Goal: Use online tool/utility: Utilize a website feature to perform a specific function

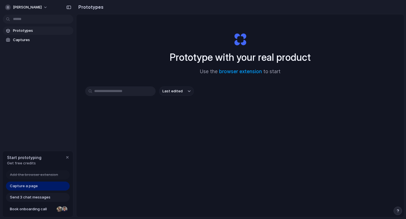
click at [42, 196] on span "Send 3 chat messages" at bounding box center [30, 198] width 41 height 6
click at [40, 210] on span "Book onboarding call" at bounding box center [32, 210] width 45 height 6
click at [33, 200] on div "Send 3 chat messages" at bounding box center [38, 197] width 64 height 9
click at [38, 186] on div "Capture a page" at bounding box center [38, 186] width 64 height 9
click at [67, 158] on div "button" at bounding box center [67, 157] width 5 height 5
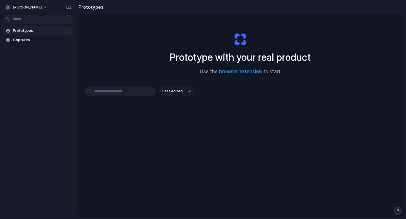
click at [37, 32] on span "Prototypes" at bounding box center [42, 31] width 58 height 6
click at [35, 40] on span "Captures" at bounding box center [42, 40] width 58 height 6
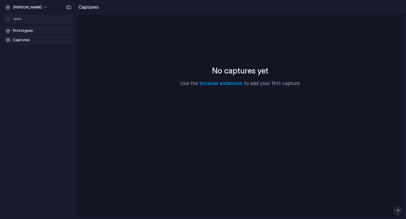
click at [34, 30] on span "Prototypes" at bounding box center [42, 31] width 58 height 6
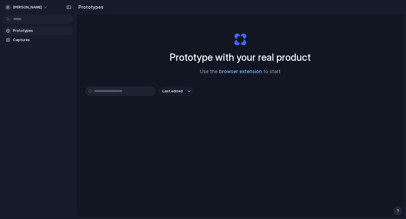
click at [225, 71] on link "browser extension" at bounding box center [240, 72] width 43 height 6
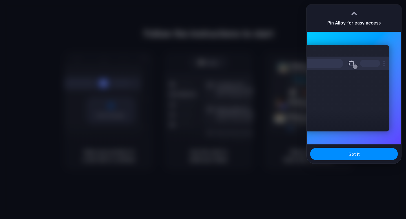
click at [251, 90] on div at bounding box center [203, 109] width 406 height 219
click at [293, 40] on div at bounding box center [203, 109] width 406 height 219
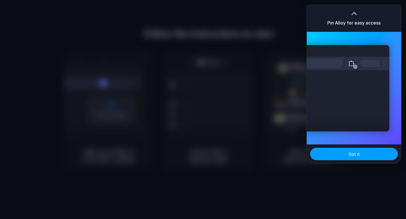
click at [370, 153] on button "Got it" at bounding box center [354, 154] width 88 height 12
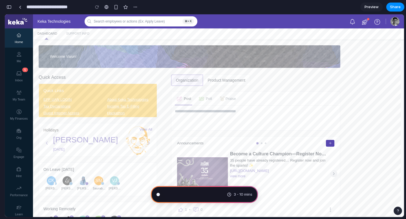
scroll to position [42, 0]
type input "**********"
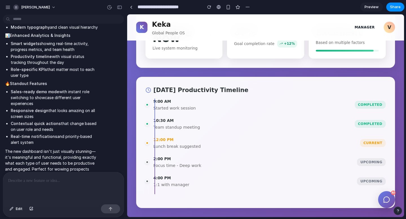
scroll to position [0, 0]
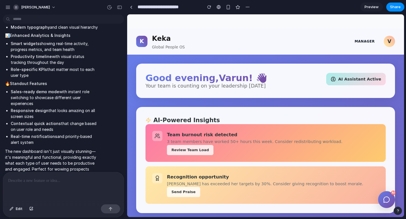
click at [363, 41] on span "Manager" at bounding box center [364, 41] width 29 height 10
click at [384, 44] on div "V" at bounding box center [389, 41] width 11 height 11
click at [385, 43] on div "V" at bounding box center [389, 41] width 11 height 11
click at [373, 43] on span "Manager" at bounding box center [364, 41] width 29 height 10
click at [375, 9] on span "Preview" at bounding box center [371, 7] width 14 height 6
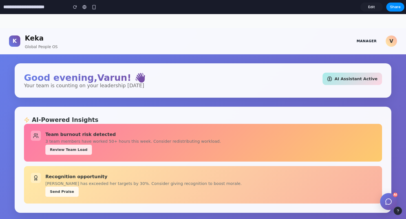
click at [345, 74] on div "AI Assistant Active" at bounding box center [351, 79] width 59 height 12
click at [344, 75] on div "AI Assistant Active" at bounding box center [351, 79] width 59 height 12
click at [386, 203] on icon at bounding box center [388, 202] width 4 height 4
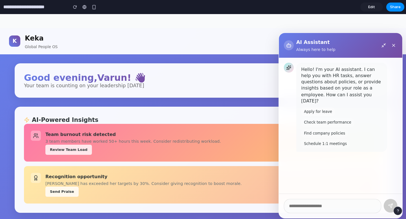
click at [316, 114] on button "Apply for leave" at bounding box center [326, 116] width 21 height 5
type input "**********"
click at [344, 132] on icon at bounding box center [344, 132] width 0 height 0
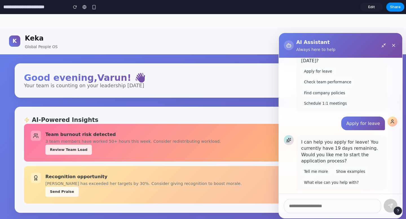
scroll to position [37, 0]
click at [341, 126] on button "Check team performance" at bounding box center [341, 126] width 0 height 0
type input "**********"
click at [364, 162] on button at bounding box center [361, 159] width 6 height 6
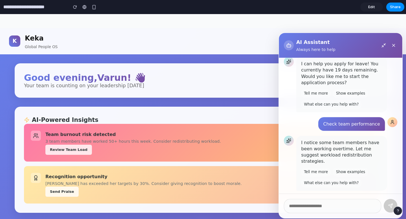
scroll to position [109, 0]
click at [334, 120] on button "Tell me more" at bounding box center [336, 120] width 5 height 1
type input "**********"
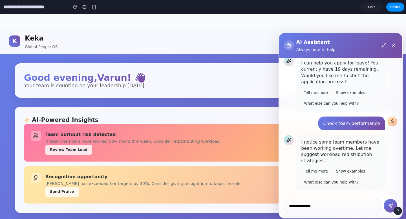
click at [341, 126] on button at bounding box center [341, 126] width 0 height 0
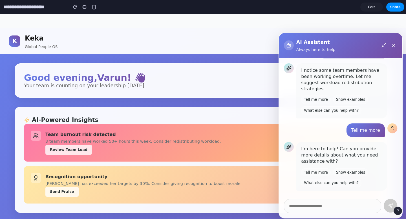
scroll to position [175, 0]
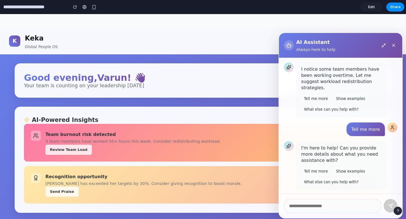
click at [381, 65] on icon at bounding box center [380, 66] width 2 height 2
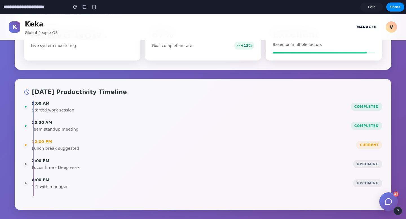
scroll to position [0, 0]
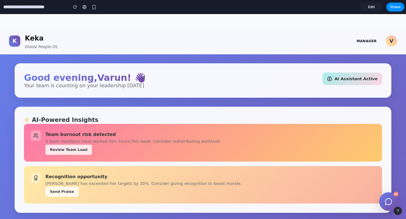
click at [136, 72] on div "Good evening , Varun ! 👋 Your team is counting on your leadership today AI Assi…" at bounding box center [203, 80] width 377 height 34
click at [79, 81] on h2 "Good evening , Varun ! 👋" at bounding box center [85, 78] width 122 height 10
click at [348, 79] on div "AI Assistant Active" at bounding box center [351, 79] width 59 height 12
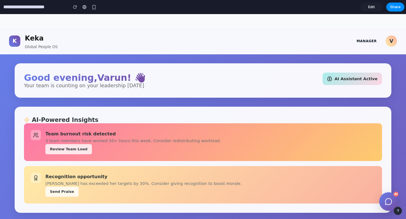
click at [67, 151] on button "Review Team Load" at bounding box center [68, 149] width 47 height 10
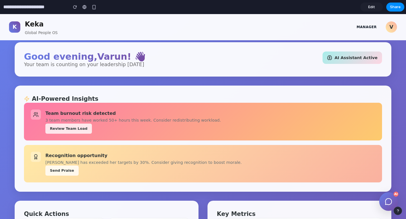
scroll to position [47, 0]
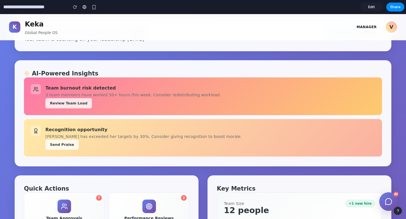
click at [63, 143] on button "Send Praise" at bounding box center [61, 145] width 33 height 10
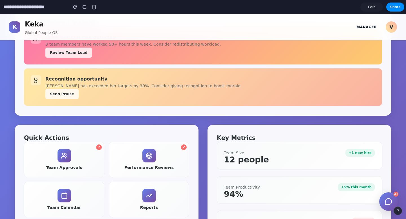
scroll to position [184, 0]
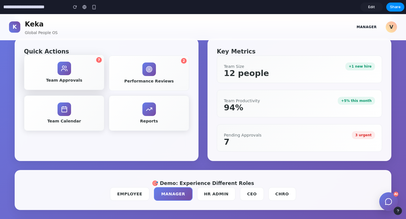
click at [73, 73] on button "7 Team Approvals" at bounding box center [64, 73] width 80 height 36
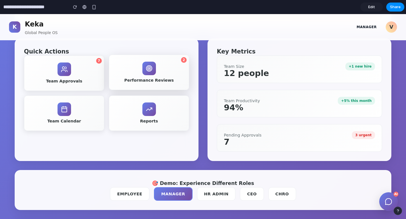
click at [166, 73] on button "2 Performance Reviews" at bounding box center [149, 73] width 80 height 36
click at [149, 120] on span "Reports" at bounding box center [149, 121] width 18 height 6
click at [55, 118] on span "Team Calendar" at bounding box center [64, 121] width 34 height 6
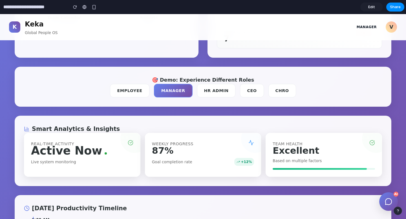
click at [213, 92] on button "HR Admin" at bounding box center [216, 91] width 39 height 14
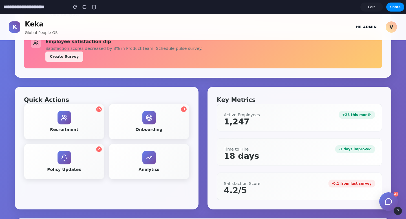
scroll to position [251, 0]
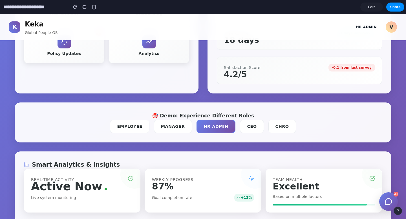
click at [242, 126] on button "CEO" at bounding box center [252, 127] width 24 height 14
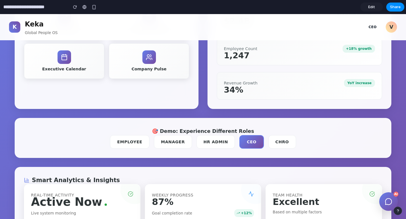
scroll to position [258, 0]
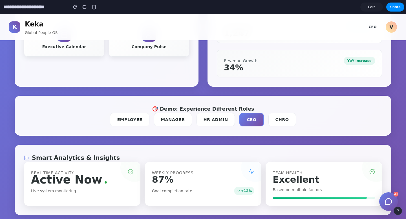
click at [268, 121] on button "CHRO" at bounding box center [282, 120] width 28 height 14
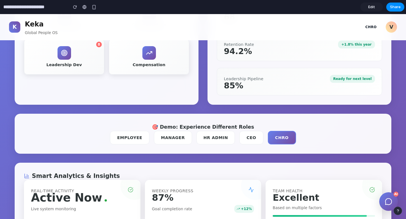
scroll to position [280, 0]
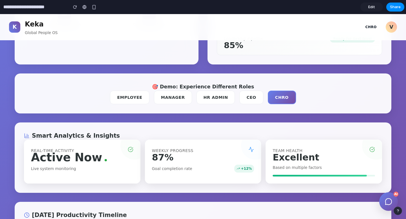
click at [134, 97] on button "Employee" at bounding box center [129, 98] width 39 height 14
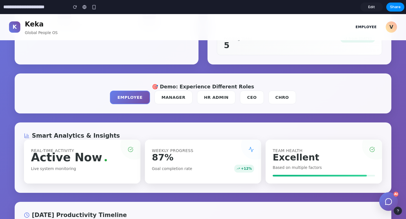
scroll to position [335, 0]
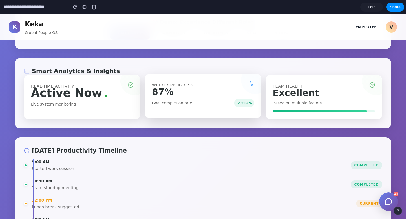
click at [188, 96] on div "Weekly Progress 87% Goal completion rate +12%" at bounding box center [203, 96] width 116 height 44
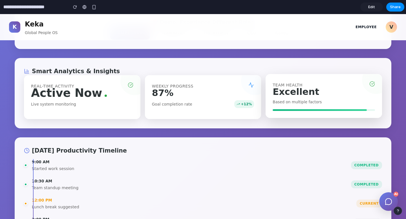
click at [303, 90] on div "Excellent" at bounding box center [296, 92] width 47 height 6
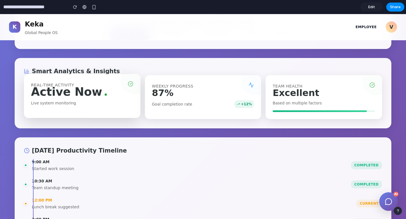
click at [82, 116] on div "Real-time Activity Active Now Live system monitoring" at bounding box center [82, 96] width 116 height 44
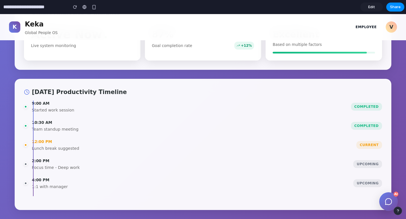
scroll to position [0, 0]
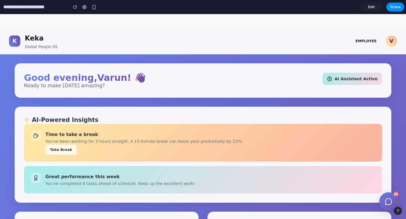
click at [370, 7] on span "Edit" at bounding box center [371, 7] width 7 height 6
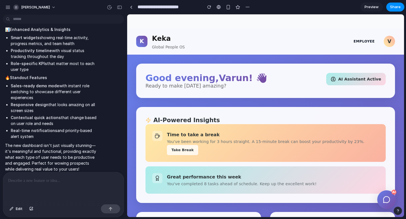
click at [75, 179] on p at bounding box center [63, 181] width 111 height 7
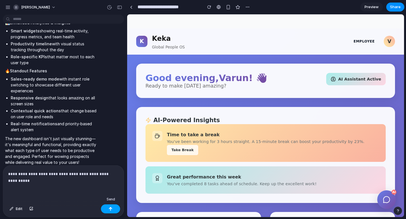
click at [111, 209] on div "button" at bounding box center [111, 209] width 4 height 4
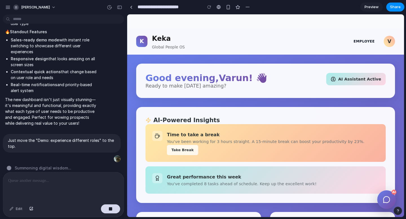
click at [386, 200] on icon at bounding box center [386, 200] width 0 height 0
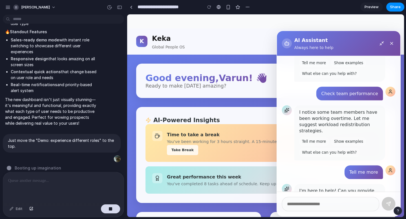
scroll to position [175, 0]
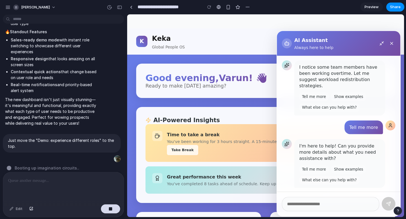
click at [339, 125] on button "What else can you help with?" at bounding box center [338, 125] width 1 height 0
type input "**********"
click at [342, 129] on button at bounding box center [341, 129] width 1 height 1
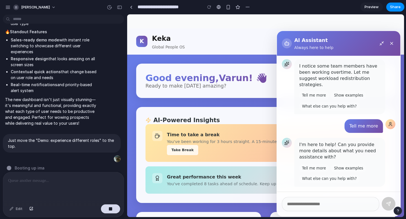
scroll to position [0, 0]
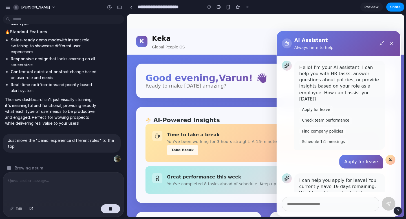
click at [327, 127] on button "Find company policies" at bounding box center [326, 130] width 36 height 6
type input "**********"
click at [359, 155] on icon at bounding box center [358, 154] width 1 height 1
click at [330, 130] on button "Schedule 1:1 meetings" at bounding box center [334, 129] width 13 height 2
type input "**********"
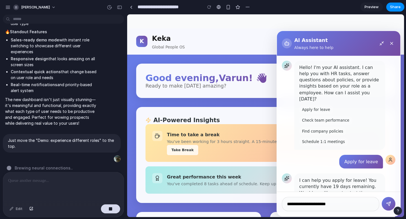
click at [339, 124] on icon at bounding box center [339, 124] width 0 height 0
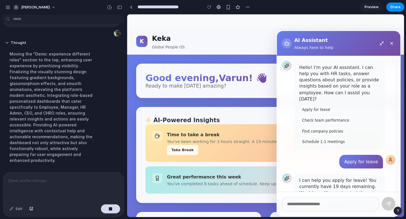
scroll to position [480, 0]
click at [335, 122] on button "Apply for leave" at bounding box center [336, 122] width 3 height 1
type input "**********"
click at [355, 151] on icon at bounding box center [355, 150] width 2 height 2
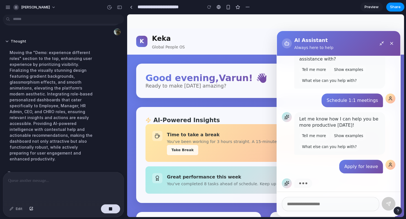
scroll to position [429, 0]
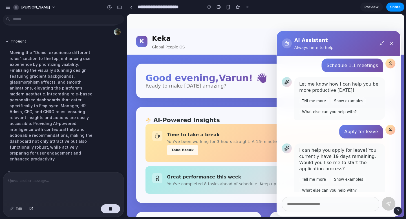
click at [341, 120] on icon at bounding box center [341, 120] width 0 height 0
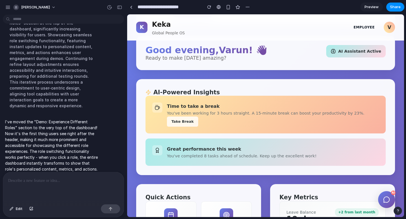
scroll to position [0, 0]
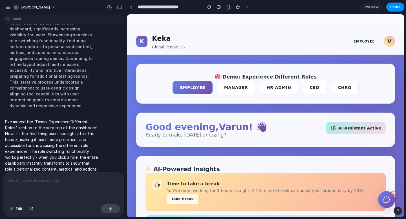
click at [375, 5] on span "Preview" at bounding box center [371, 7] width 14 height 6
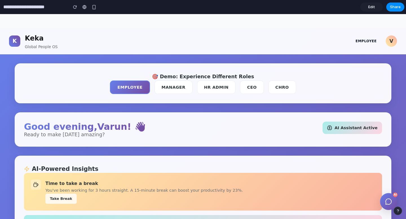
click at [171, 90] on button "Manager" at bounding box center [173, 88] width 38 height 14
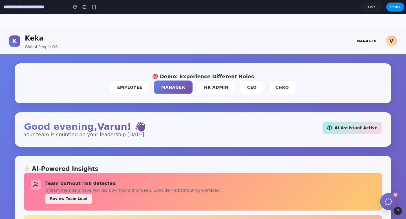
click at [210, 87] on button "HR Admin" at bounding box center [216, 88] width 39 height 14
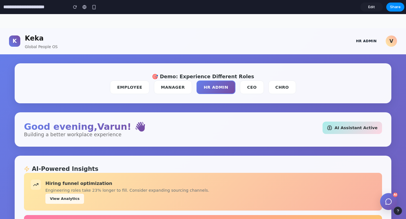
click at [247, 89] on button "CEO" at bounding box center [252, 88] width 24 height 14
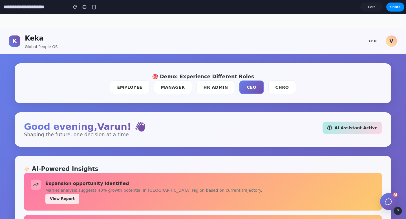
click at [277, 87] on button "CHRO" at bounding box center [282, 88] width 28 height 14
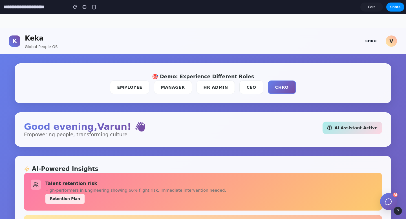
click at [248, 88] on button "CEO" at bounding box center [251, 88] width 24 height 14
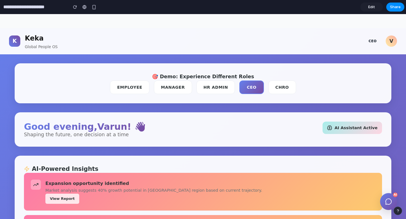
click at [213, 88] on button "HR Admin" at bounding box center [215, 88] width 39 height 14
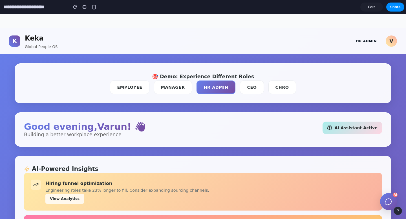
click at [169, 86] on button "Manager" at bounding box center [173, 88] width 38 height 14
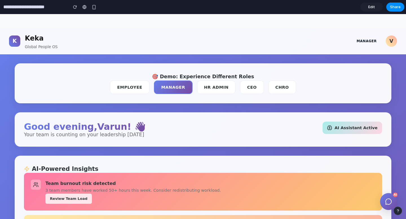
click at [135, 88] on button "Employee" at bounding box center [129, 88] width 39 height 14
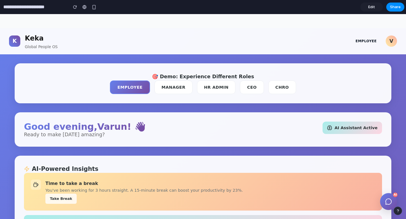
click at [363, 130] on div "AI Assistant Active" at bounding box center [351, 128] width 59 height 12
click at [387, 201] on icon at bounding box center [388, 201] width 7 height 7
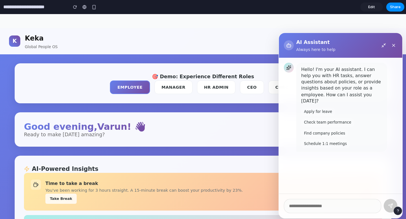
click at [399, 211] on div "button" at bounding box center [398, 211] width 4 height 4
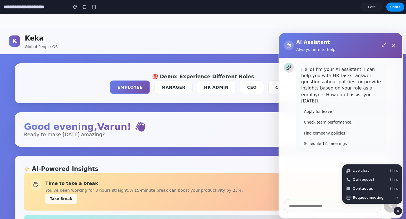
click at [253, 136] on div "Good evening , Varun ! 👋 Ready to make today amazing? AI Assistant Active" at bounding box center [203, 130] width 358 height 16
click at [398, 208] on div "button" at bounding box center [398, 211] width 5 height 7
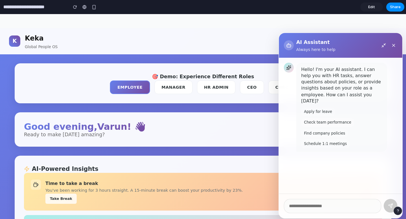
click at [341, 126] on button "Check team performance" at bounding box center [341, 126] width 0 height 0
type input "**********"
click at [386, 200] on button at bounding box center [385, 197] width 12 height 12
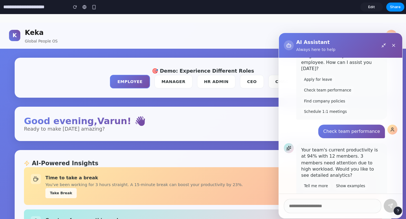
scroll to position [8, 0]
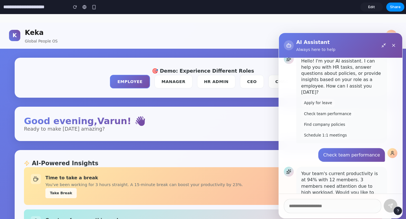
click at [337, 123] on button "Apply for leave" at bounding box center [338, 123] width 3 height 1
type input "**********"
click at [350, 141] on icon at bounding box center [349, 140] width 1 height 1
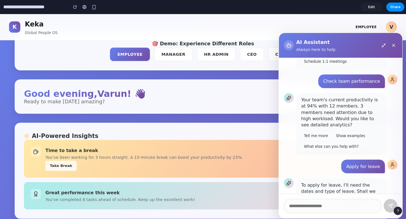
scroll to position [3, 0]
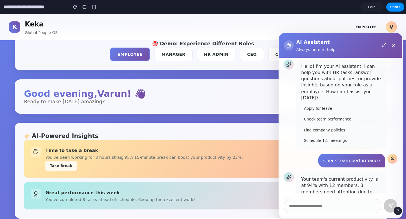
click at [341, 126] on button "Find company policies" at bounding box center [341, 126] width 0 height 0
type input "**********"
click at [367, 167] on icon at bounding box center [365, 165] width 3 height 3
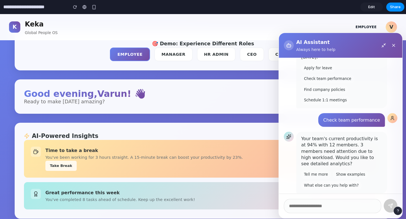
scroll to position [10, 0]
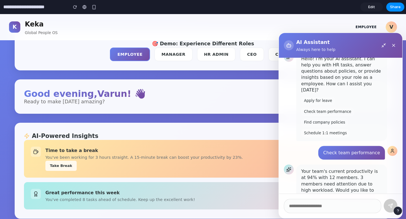
click at [341, 126] on button "Schedule 1:1 meetings" at bounding box center [341, 126] width 0 height 0
type input "**********"
click at [341, 126] on icon at bounding box center [341, 126] width 0 height 0
click at [371, 6] on span "Edit" at bounding box center [371, 7] width 7 height 6
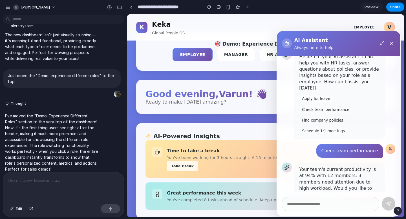
click at [52, 180] on p at bounding box center [63, 181] width 111 height 7
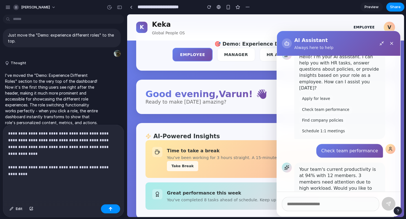
scroll to position [465, 0]
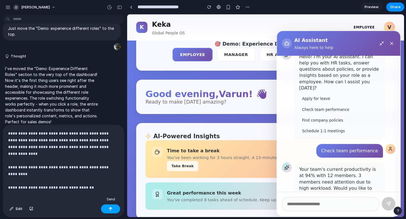
click at [112, 210] on div "button" at bounding box center [111, 209] width 4 height 4
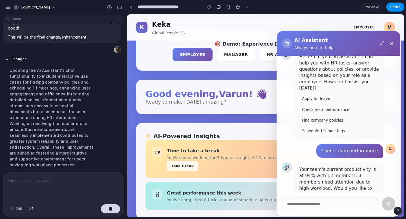
scroll to position [241, 0]
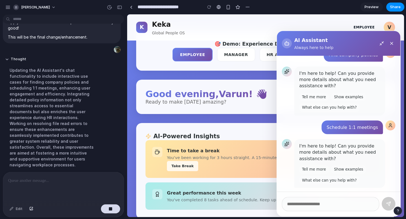
click at [339, 124] on icon at bounding box center [339, 124] width 0 height 0
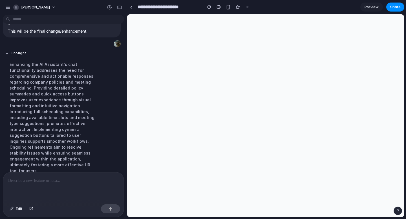
scroll to position [885, 0]
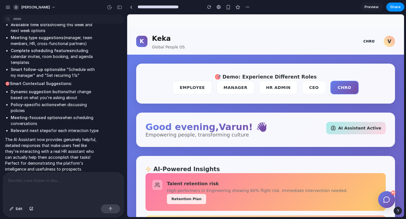
click at [370, 11] on link "Preview" at bounding box center [371, 7] width 23 height 9
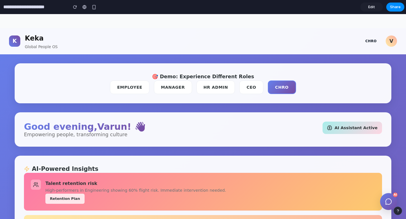
click at [137, 90] on button "Employee" at bounding box center [129, 88] width 39 height 14
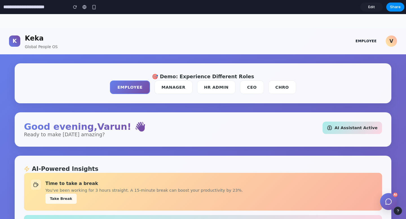
click at [168, 85] on button "Manager" at bounding box center [173, 88] width 38 height 14
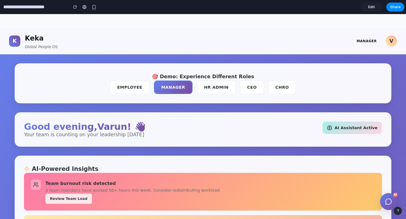
click at [208, 86] on button "HR Admin" at bounding box center [216, 88] width 39 height 14
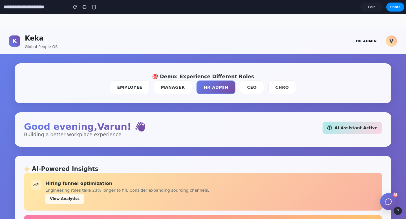
click at [246, 87] on button "CEO" at bounding box center [252, 88] width 24 height 14
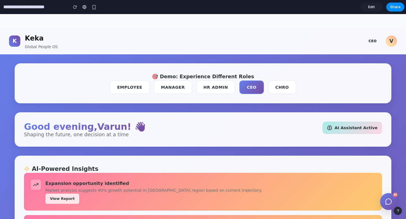
click at [281, 87] on button "CHRO" at bounding box center [282, 88] width 28 height 14
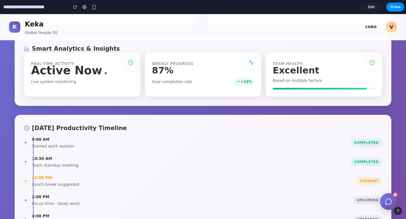
scroll to position [404, 0]
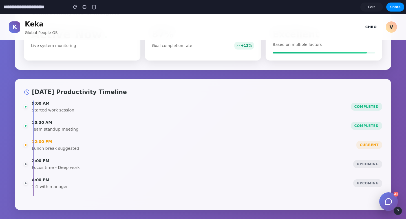
click at [388, 202] on icon at bounding box center [388, 202] width 0 height 0
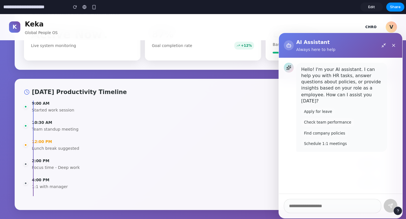
click at [341, 126] on button "Check team performance" at bounding box center [341, 126] width 0 height 0
type input "**********"
click at [384, 195] on icon at bounding box center [382, 192] width 4 height 4
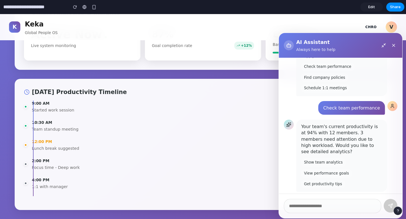
scroll to position [52, 0]
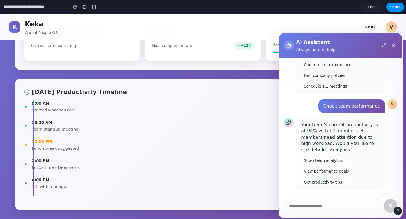
click at [341, 126] on button "Schedule 1:1 meetings" at bounding box center [341, 126] width 0 height 0
type input "**********"
click at [383, 193] on icon at bounding box center [381, 191] width 4 height 4
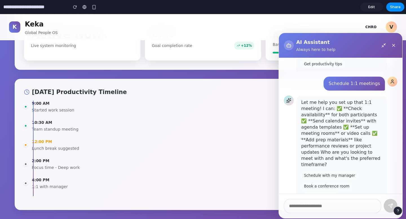
scroll to position [168, 0]
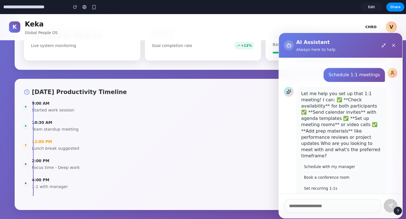
click at [341, 126] on button "Schedule with my manager" at bounding box center [341, 126] width 0 height 0
type input "**********"
click at [341, 126] on icon at bounding box center [341, 126] width 0 height 0
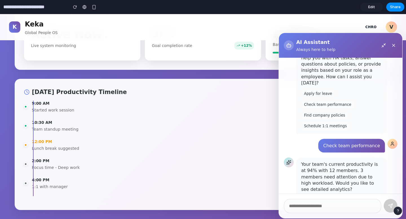
scroll to position [0, 0]
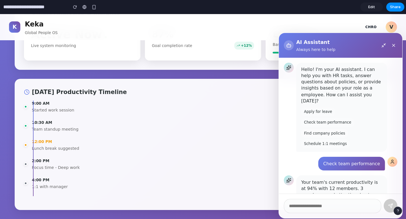
click at [333, 129] on button "Find company policies" at bounding box center [327, 132] width 42 height 7
type input "**********"
click at [388, 200] on icon at bounding box center [385, 198] width 5 height 5
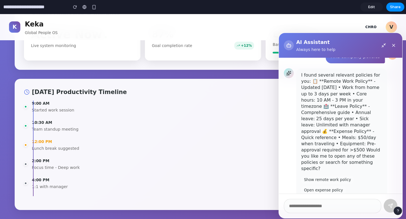
scroll to position [428, 0]
click at [341, 126] on button "Open expense policy" at bounding box center [341, 126] width 0 height 0
type input "**********"
click at [341, 127] on button at bounding box center [341, 127] width 0 height 0
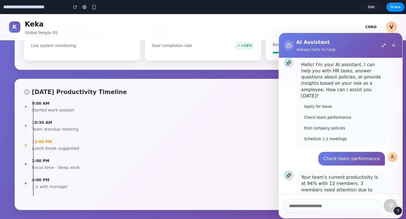
scroll to position [0, 0]
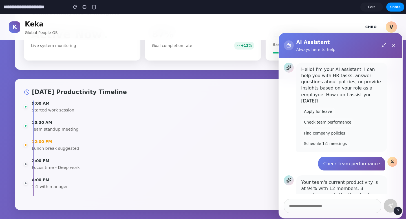
click at [349, 114] on icon at bounding box center [348, 114] width 1 height 1
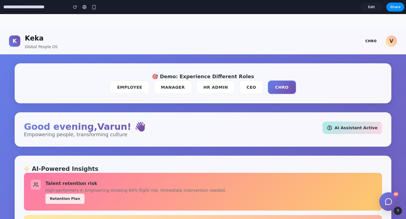
click at [248, 85] on button "CEO" at bounding box center [251, 88] width 24 height 14
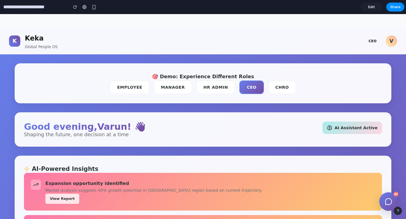
click at [121, 86] on button "Employee" at bounding box center [129, 88] width 39 height 14
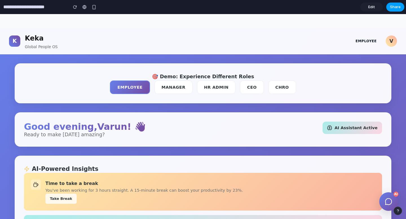
click at [392, 6] on span "Share" at bounding box center [395, 7] width 11 height 6
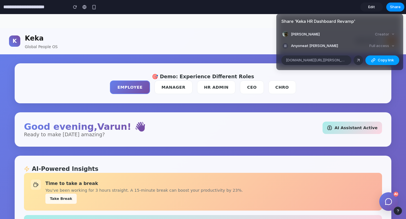
click at [384, 61] on span "Copy link" at bounding box center [386, 61] width 16 height 6
click at [356, 60] on div at bounding box center [358, 60] width 5 height 5
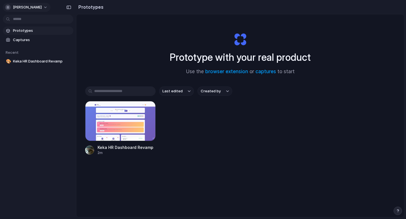
click at [42, 9] on span "[PERSON_NAME]" at bounding box center [27, 8] width 29 height 6
click at [23, 45] on span "Sign out" at bounding box center [20, 47] width 15 height 6
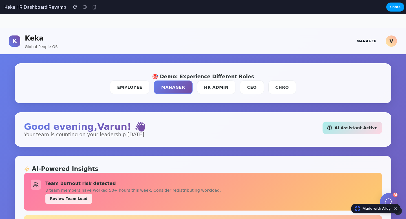
click at [397, 5] on span "Share" at bounding box center [395, 7] width 11 height 6
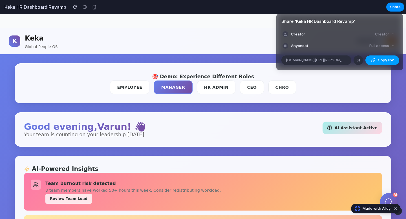
click at [385, 61] on span "Copy link" at bounding box center [386, 61] width 16 height 6
click at [204, 31] on div "Share ' Keka HR Dashboard Revamp ' Creator Creator Anyone at Full access alloy.…" at bounding box center [203, 109] width 406 height 219
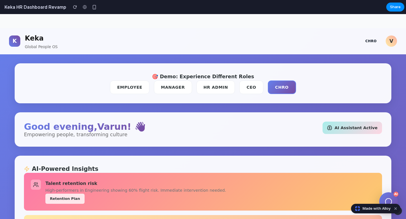
click at [388, 202] on div "AI" at bounding box center [388, 202] width 0 height 0
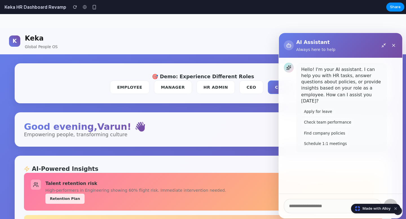
click at [341, 126] on icon at bounding box center [341, 126] width 0 height 0
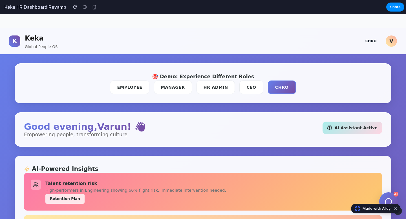
click at [218, 86] on button "HR Admin" at bounding box center [215, 88] width 39 height 14
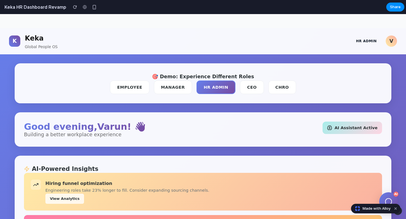
click at [248, 85] on button "CEO" at bounding box center [252, 88] width 24 height 14
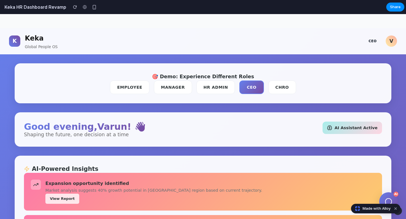
click at [180, 87] on button "Manager" at bounding box center [173, 88] width 38 height 14
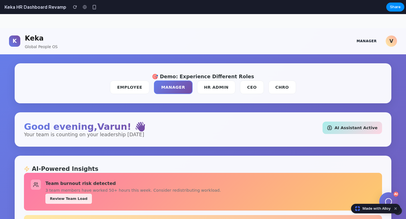
click at [138, 88] on button "Employee" at bounding box center [129, 88] width 39 height 14
